Goal: Navigation & Orientation: Understand site structure

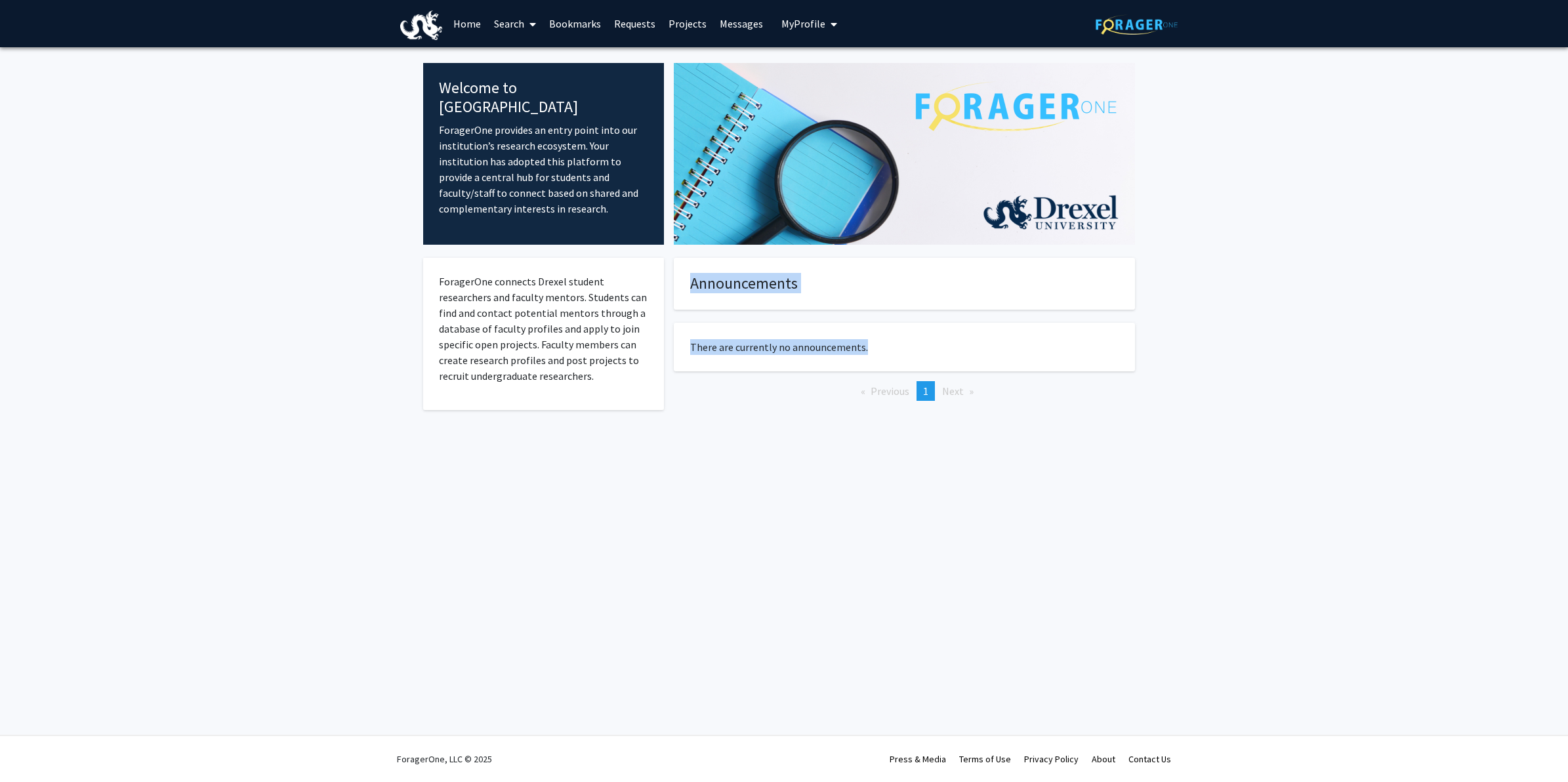
drag, startPoint x: 686, startPoint y: 286, endPoint x: 866, endPoint y: 334, distance: 186.3
click at [866, 334] on div "Announcements There are currently no announcements. Previous page 1 / 1 You're …" at bounding box center [904, 350] width 461 height 185
drag, startPoint x: 866, startPoint y: 334, endPoint x: 842, endPoint y: 460, distance: 128.3
click at [842, 460] on div "Skip navigation Home Search Bookmarks Requests Projects Messages My Profile [PE…" at bounding box center [784, 391] width 1568 height 782
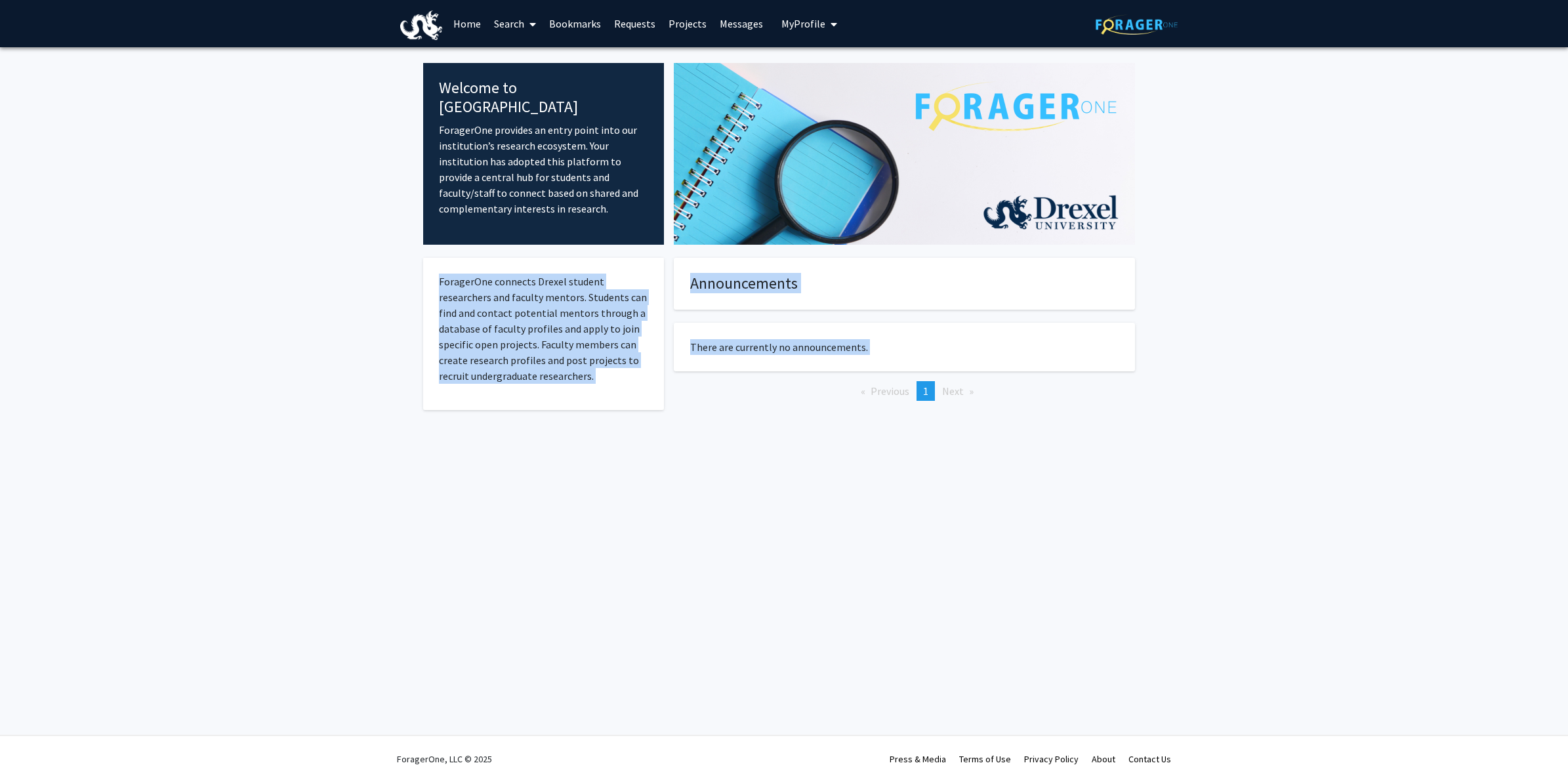
drag, startPoint x: 437, startPoint y: 273, endPoint x: 666, endPoint y: 433, distance: 279.4
click at [666, 433] on div "ForagerOne connects Drexel student researchers and faculty mentors. Students ca…" at bounding box center [784, 351] width 722 height 212
drag, startPoint x: 666, startPoint y: 433, endPoint x: 650, endPoint y: 489, distance: 58.2
click at [650, 489] on div "Skip navigation Home Search Bookmarks Requests Projects Messages My Profile [PE…" at bounding box center [784, 391] width 1568 height 782
drag, startPoint x: 447, startPoint y: 258, endPoint x: 679, endPoint y: 413, distance: 279.0
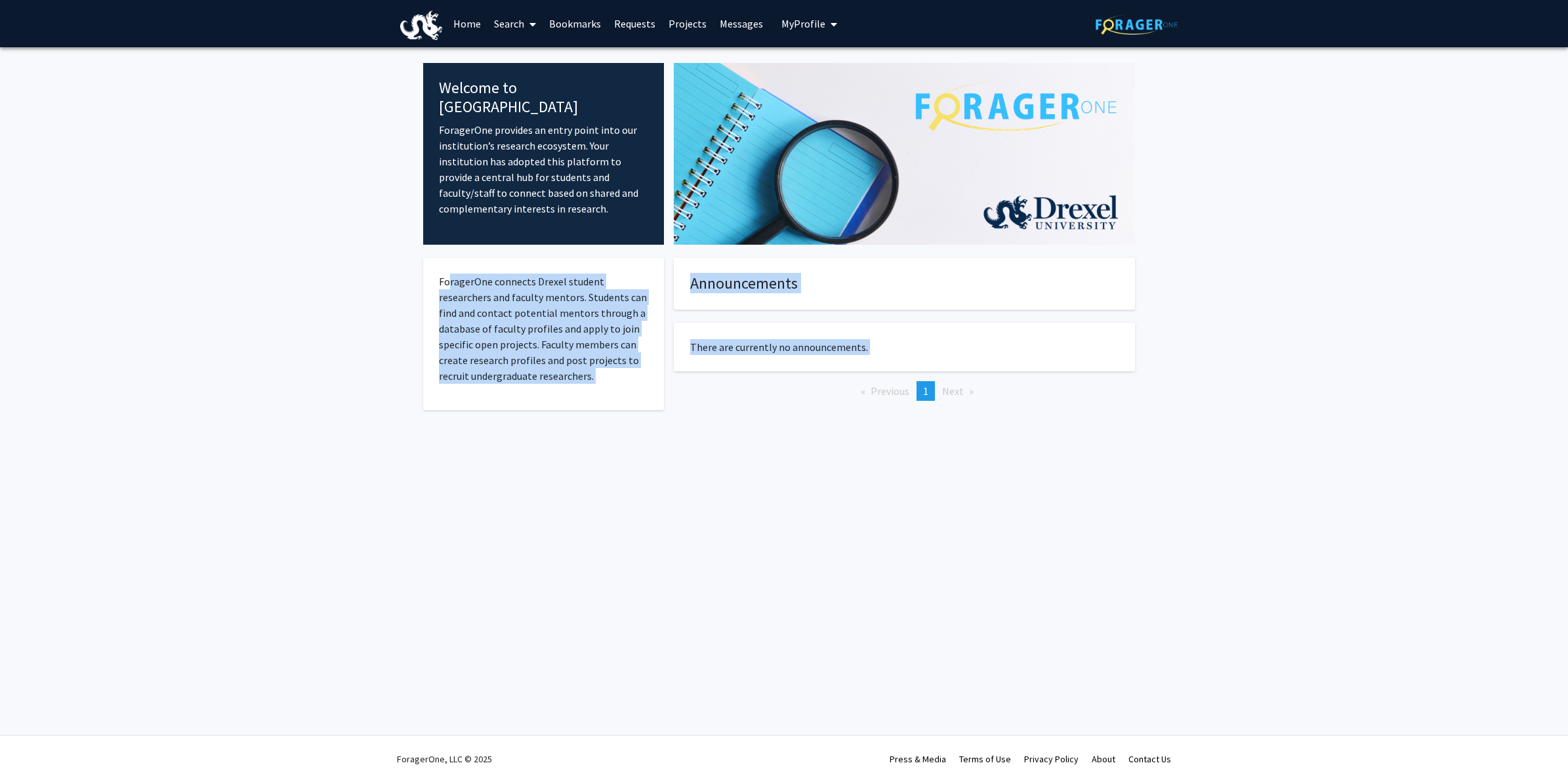
click at [679, 413] on div "ForagerOne connects Drexel student researchers and faculty mentors. Students ca…" at bounding box center [784, 351] width 722 height 212
drag, startPoint x: 679, startPoint y: 413, endPoint x: 657, endPoint y: 453, distance: 45.7
click at [657, 453] on div "ForagerOne connects Drexel student researchers and faculty mentors. Students ca…" at bounding box center [543, 357] width 240 height 199
click at [586, 420] on div "ForagerOne connects Drexel student researchers and faculty mentors. Students ca…" at bounding box center [543, 357] width 240 height 199
